Goal: Information Seeking & Learning: Learn about a topic

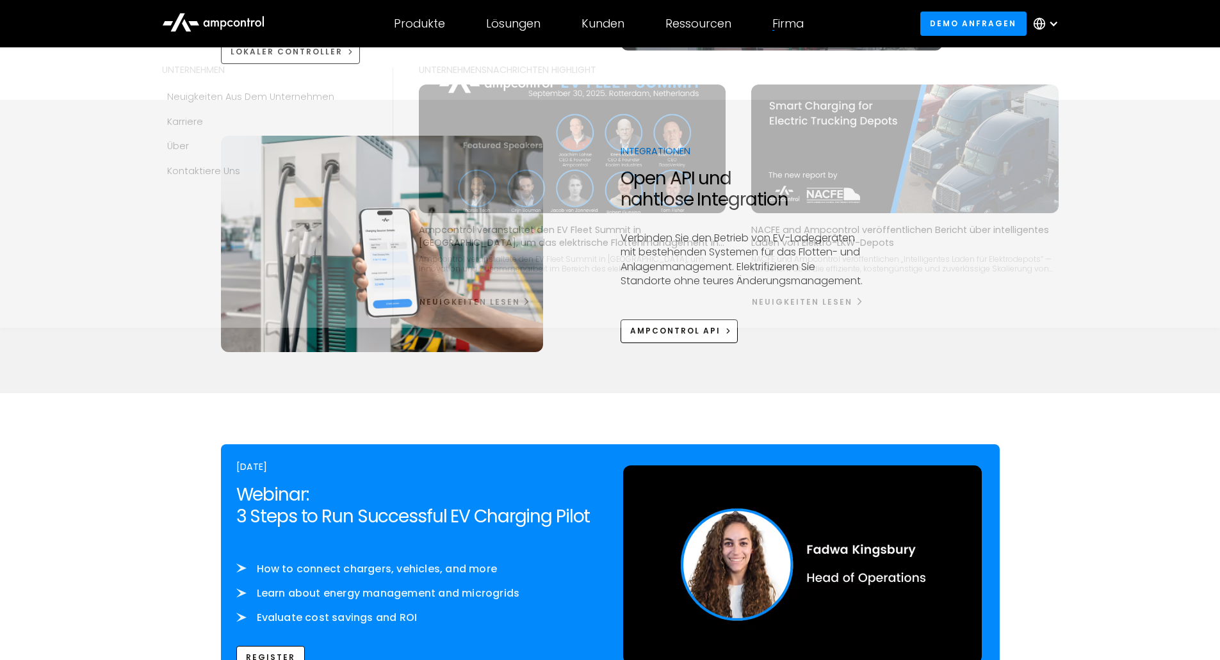
click at [785, 27] on div "Firma" at bounding box center [788, 24] width 31 height 14
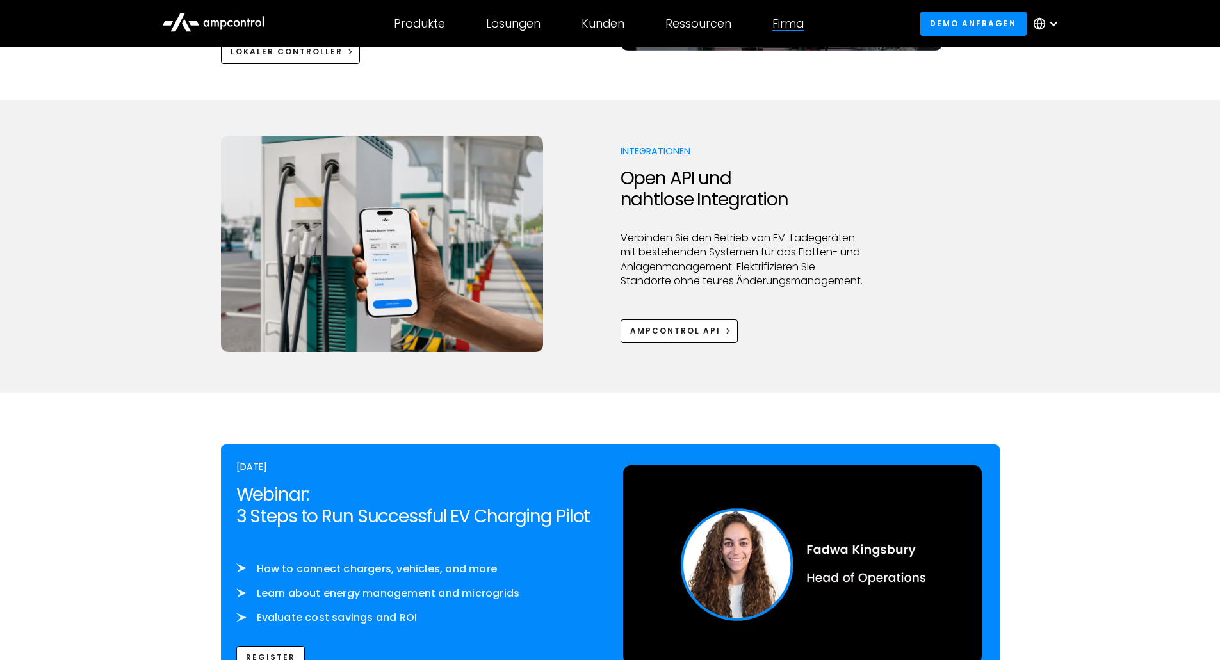
click at [785, 27] on div "Firma" at bounding box center [788, 24] width 31 height 14
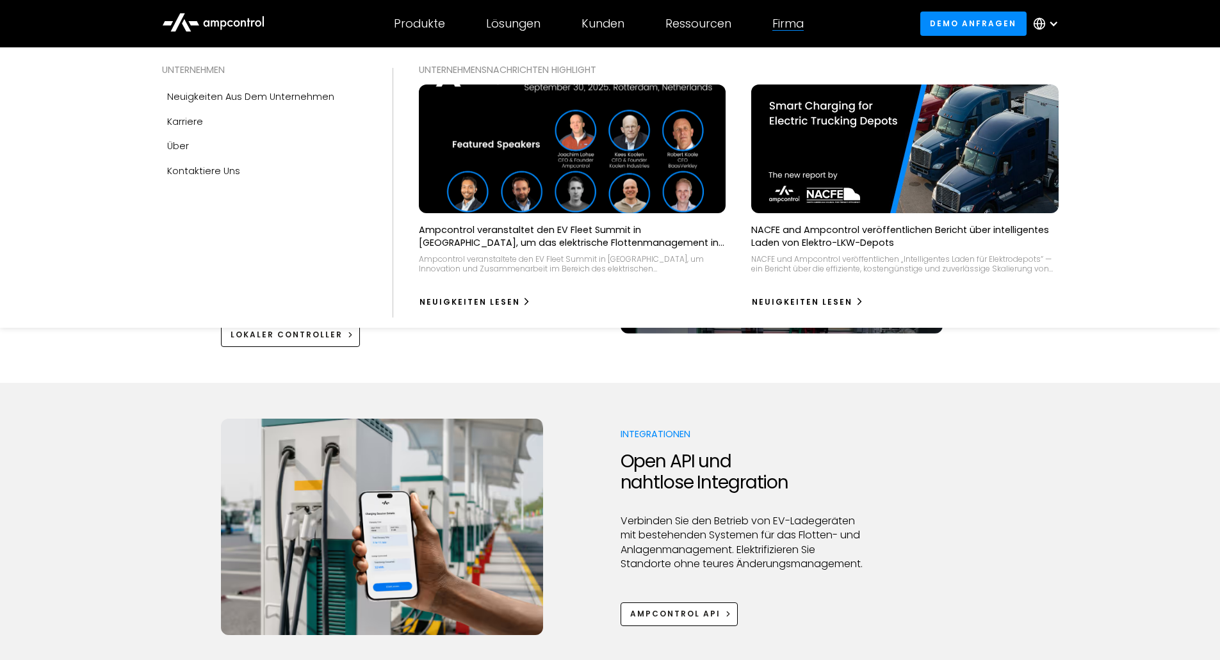
scroll to position [1409, 0]
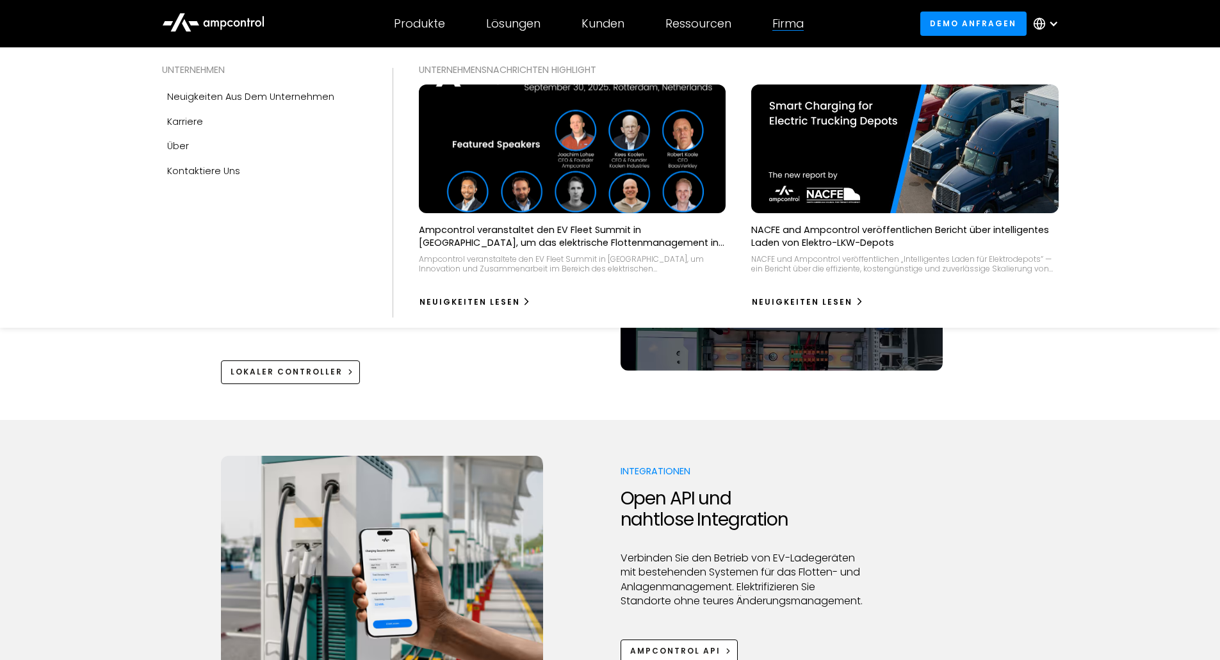
click at [566, 161] on img at bounding box center [573, 149] width 338 height 142
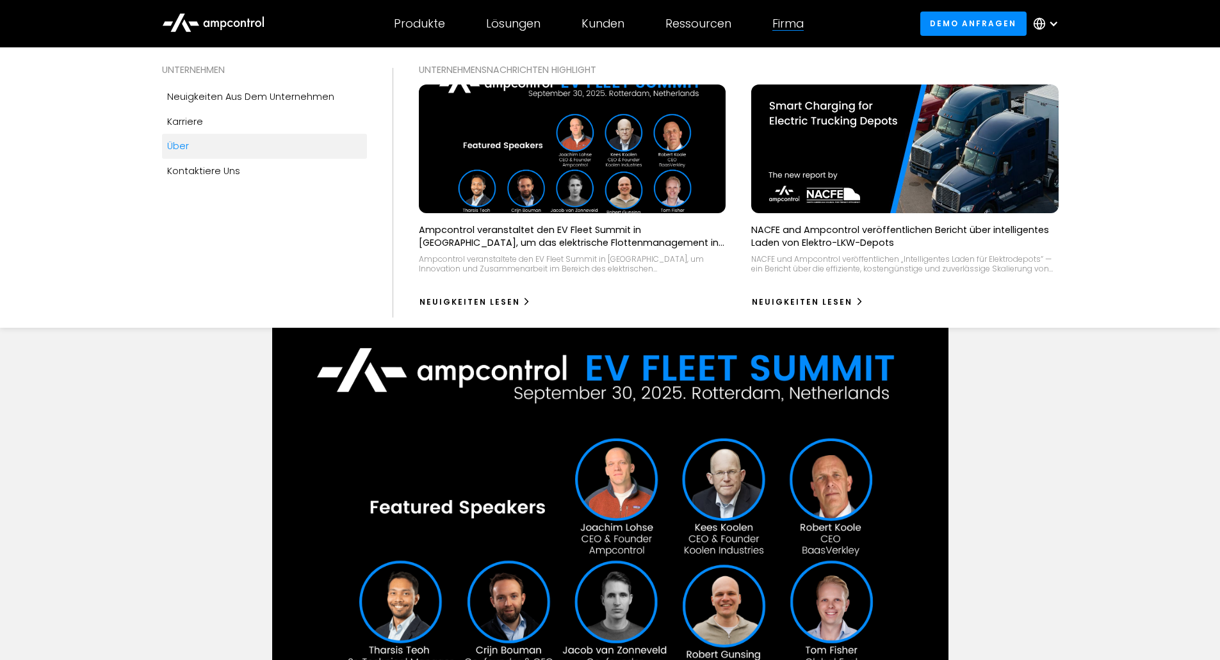
click at [188, 149] on div "Über" at bounding box center [178, 146] width 22 height 14
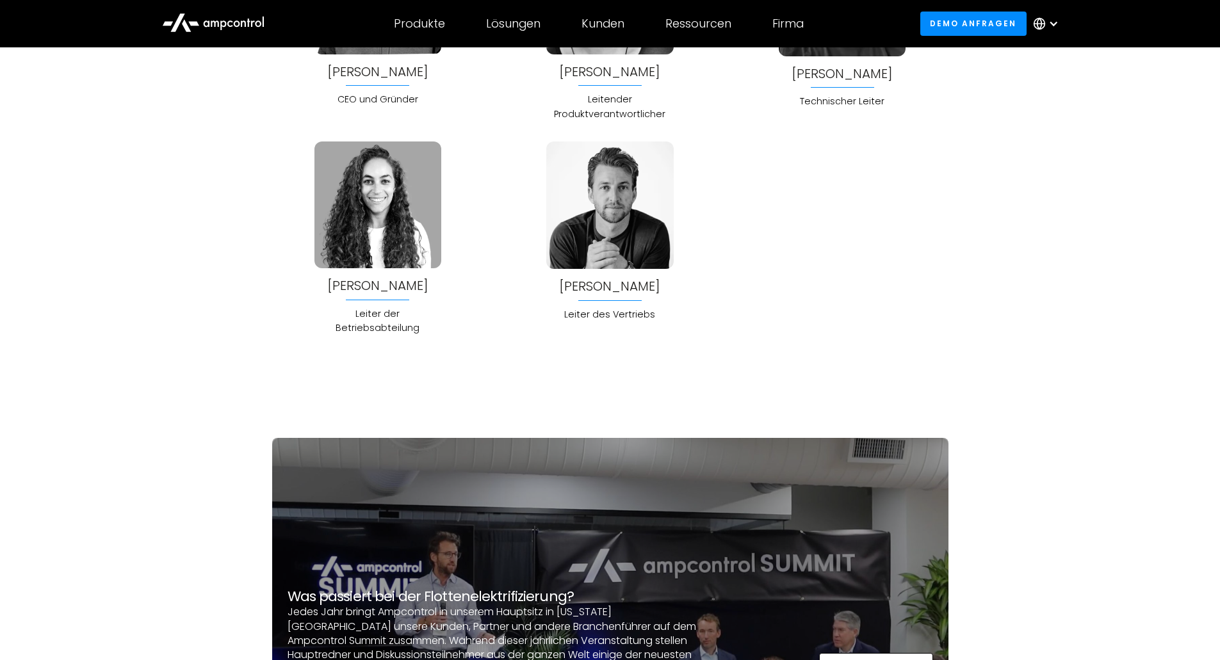
scroll to position [3716, 0]
